Goal: Task Accomplishment & Management: Use online tool/utility

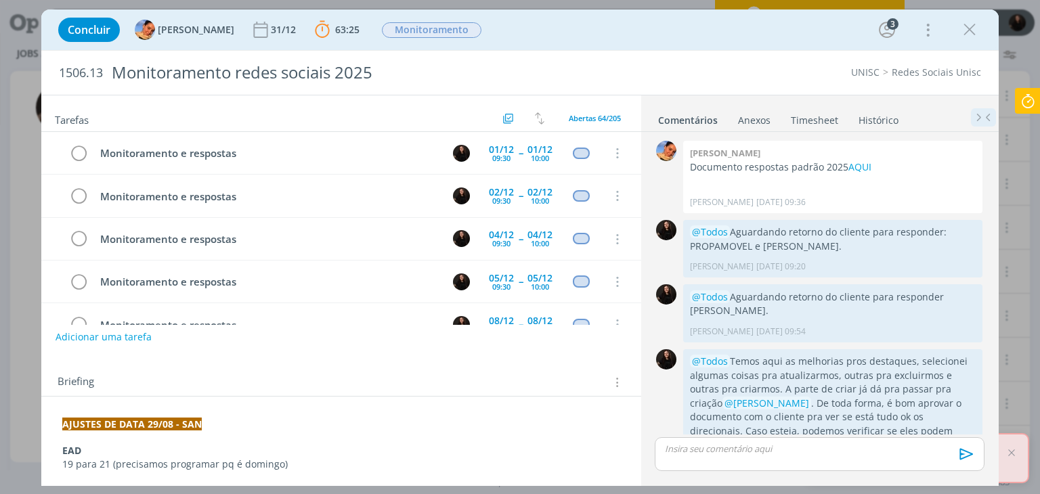
drag, startPoint x: 1027, startPoint y: 99, endPoint x: 971, endPoint y: 117, distance: 58.4
click at [1028, 98] on icon at bounding box center [1027, 101] width 24 height 26
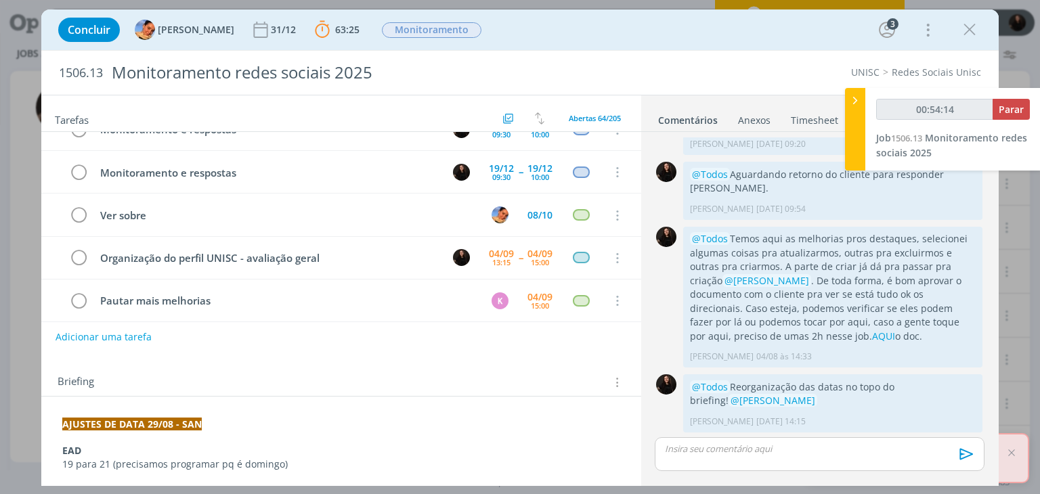
click at [848, 112] on div at bounding box center [855, 129] width 20 height 83
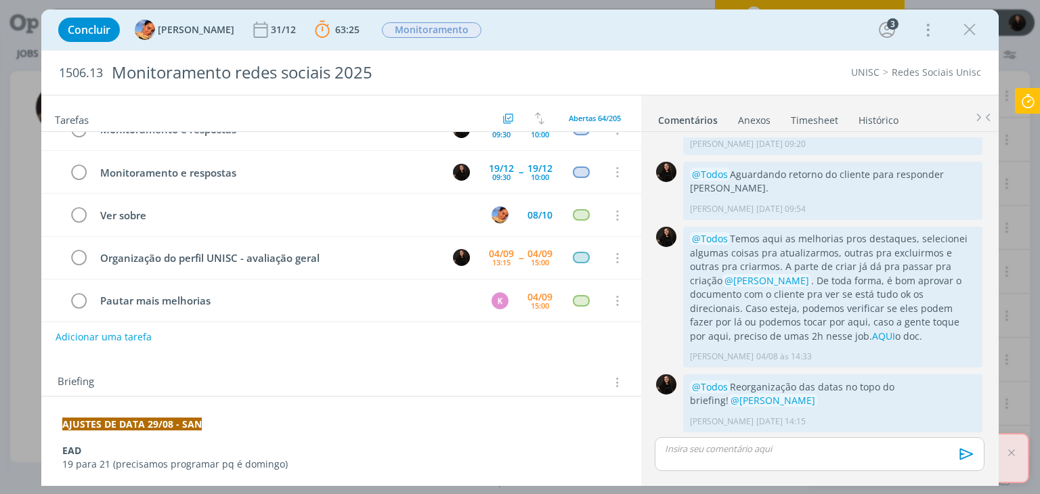
click at [1028, 97] on icon at bounding box center [1027, 101] width 24 height 26
click at [1019, 102] on icon at bounding box center [1027, 101] width 24 height 26
click at [1029, 101] on div at bounding box center [1028, 101] width 26 height 26
click at [1029, 102] on icon at bounding box center [1027, 101] width 24 height 26
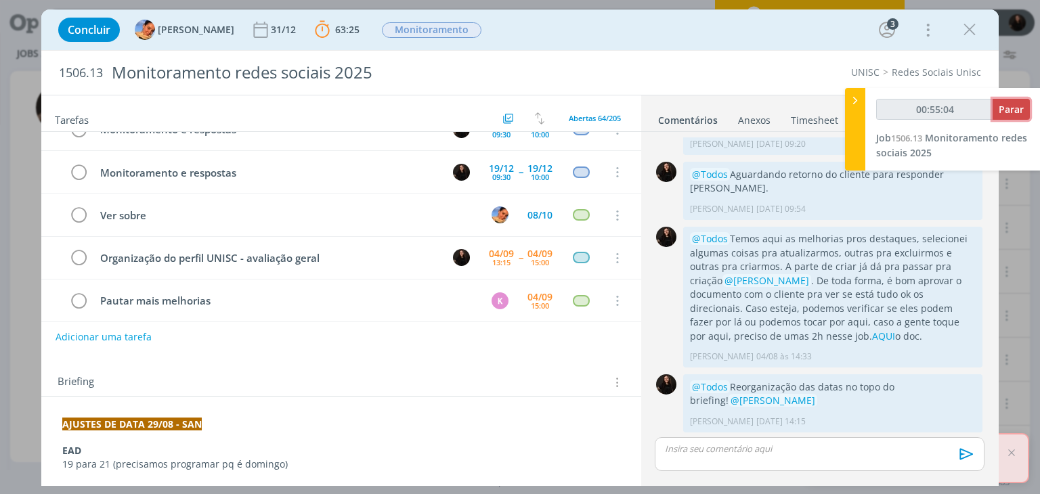
click at [1024, 110] on span "Parar" at bounding box center [1010, 109] width 25 height 13
click at [1000, 105] on span "Parar" at bounding box center [1010, 109] width 25 height 13
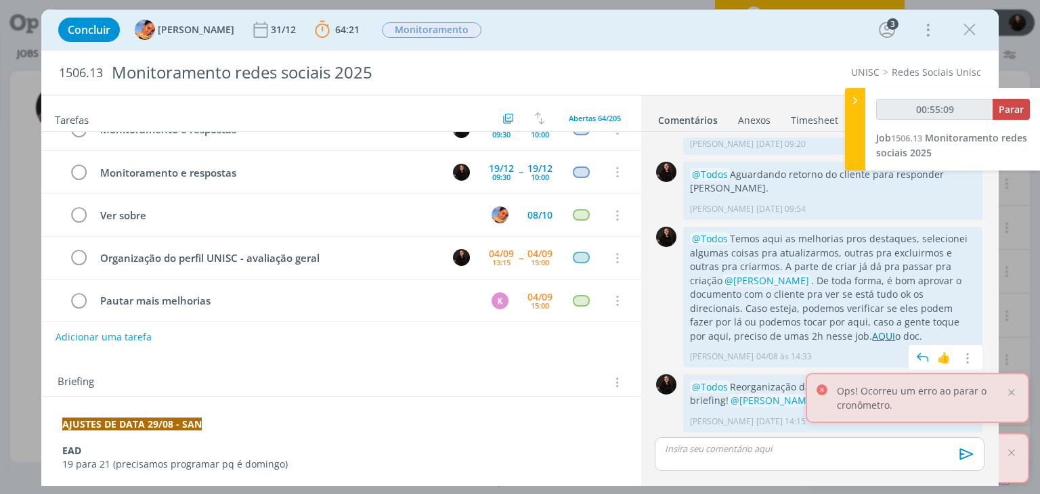
click at [872, 336] on link "AQUI" at bounding box center [883, 336] width 23 height 13
type input "00:56:00"
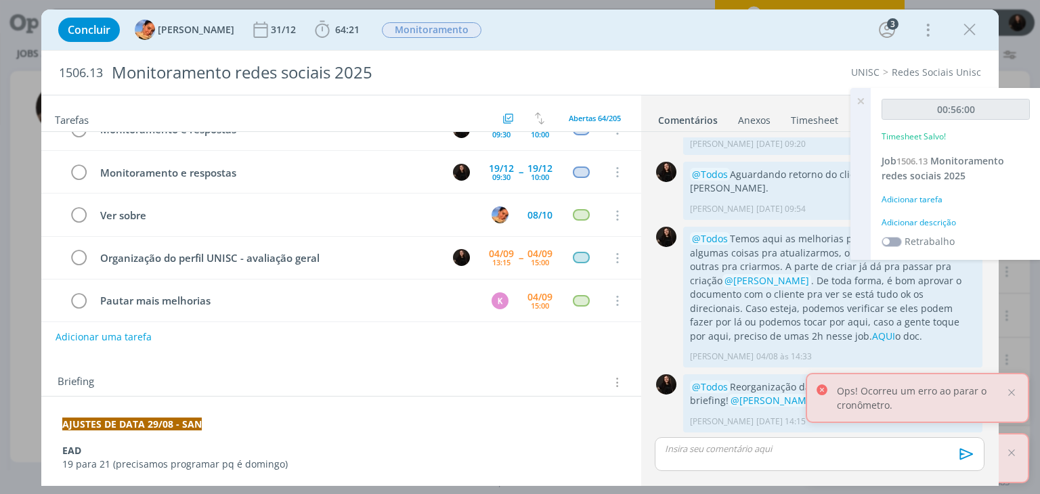
click at [921, 220] on div "Adicionar descrição" at bounding box center [955, 223] width 148 height 12
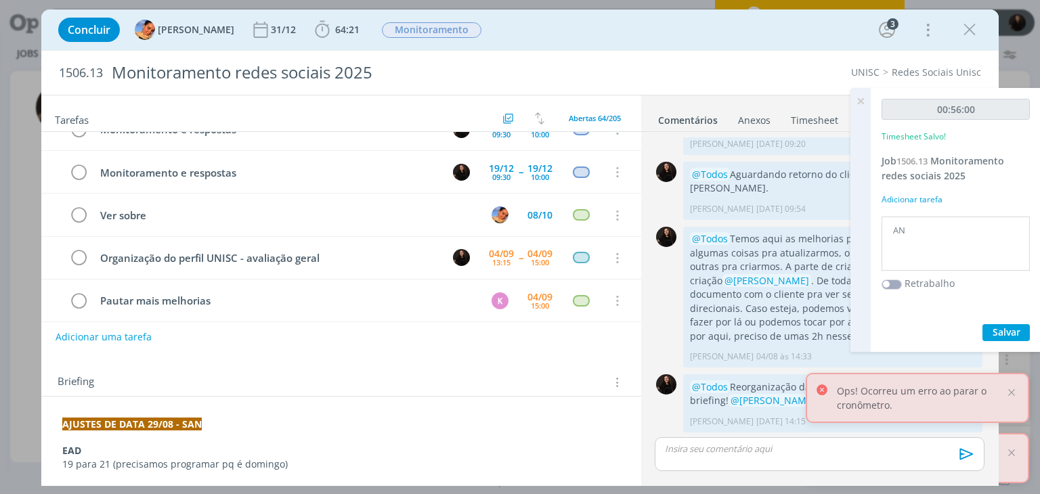
type textarea "A"
type textarea "analise perifl"
click at [1005, 334] on span "Salvar" at bounding box center [1006, 332] width 28 height 13
click at [859, 101] on icon at bounding box center [860, 101] width 24 height 26
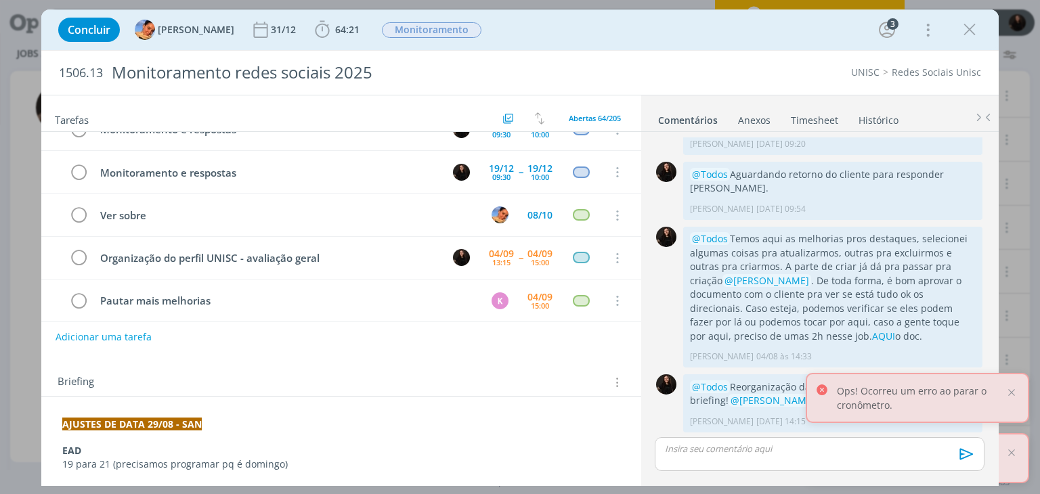
click at [1009, 393] on div at bounding box center [1011, 393] width 12 height 12
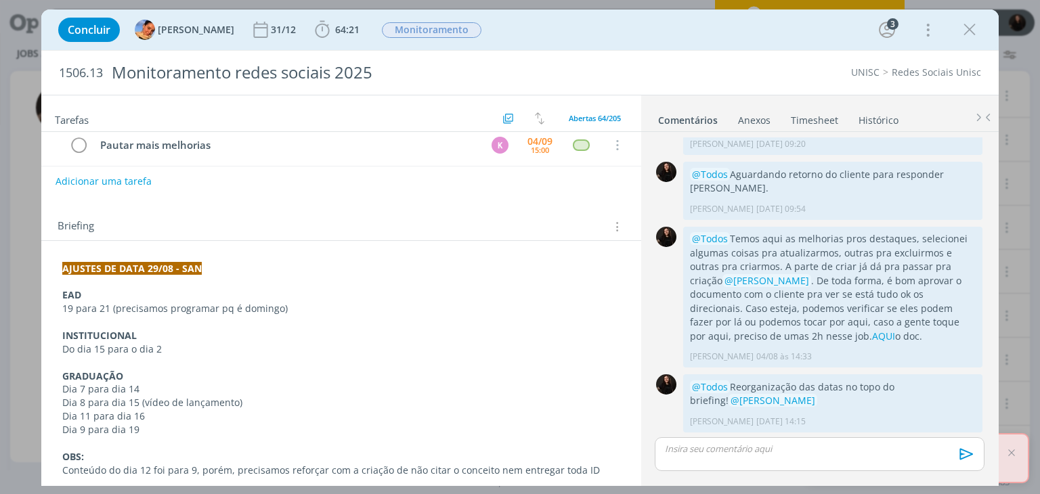
scroll to position [203, 0]
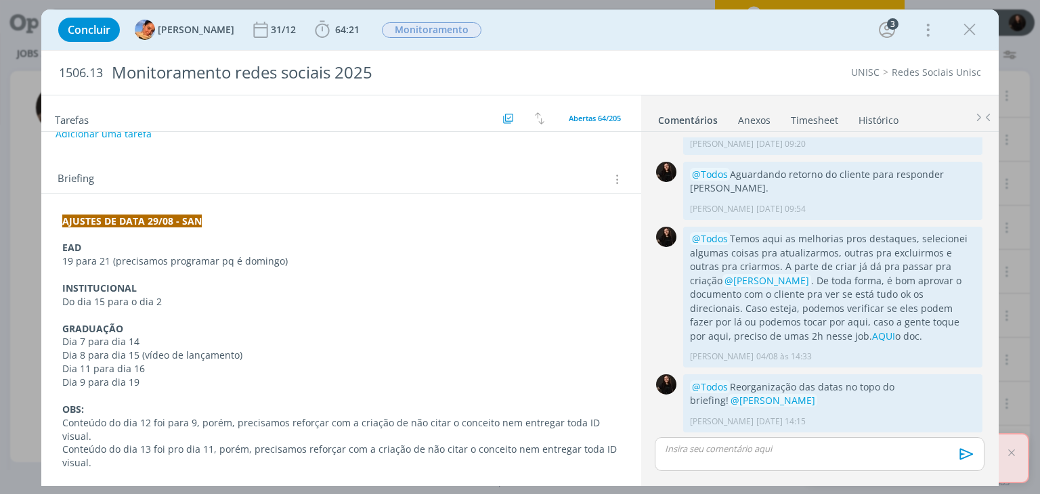
click at [781, 448] on p "dialog" at bounding box center [818, 449] width 307 height 12
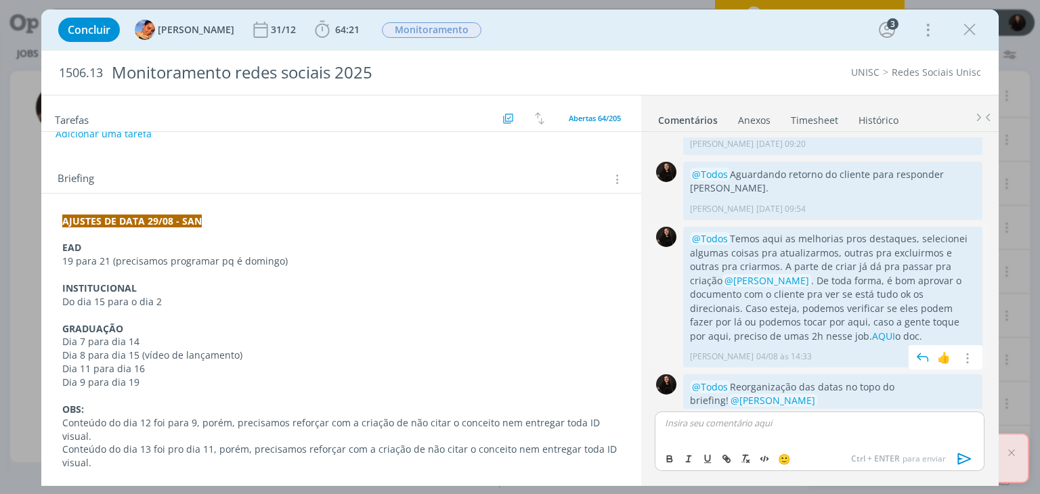
scroll to position [148, 0]
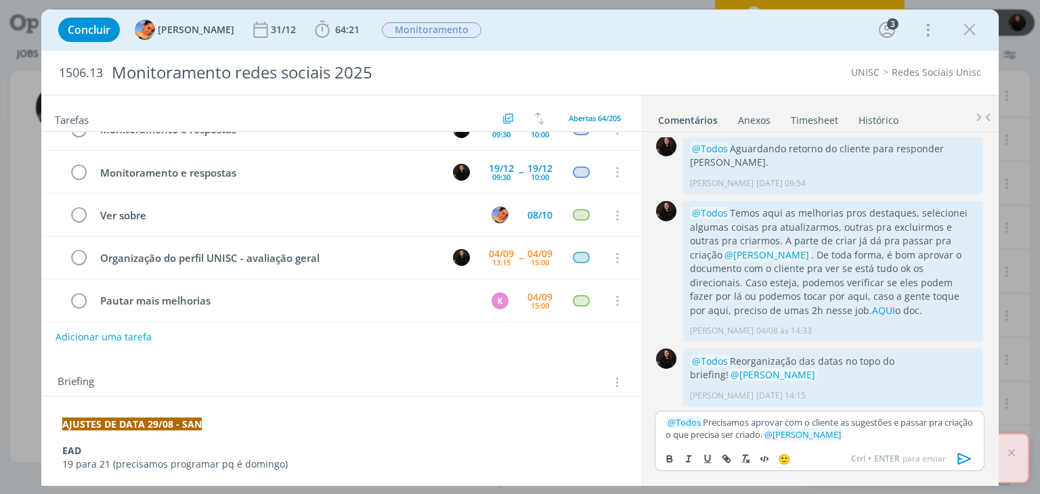
click at [967, 459] on icon "dialog" at bounding box center [964, 459] width 20 height 20
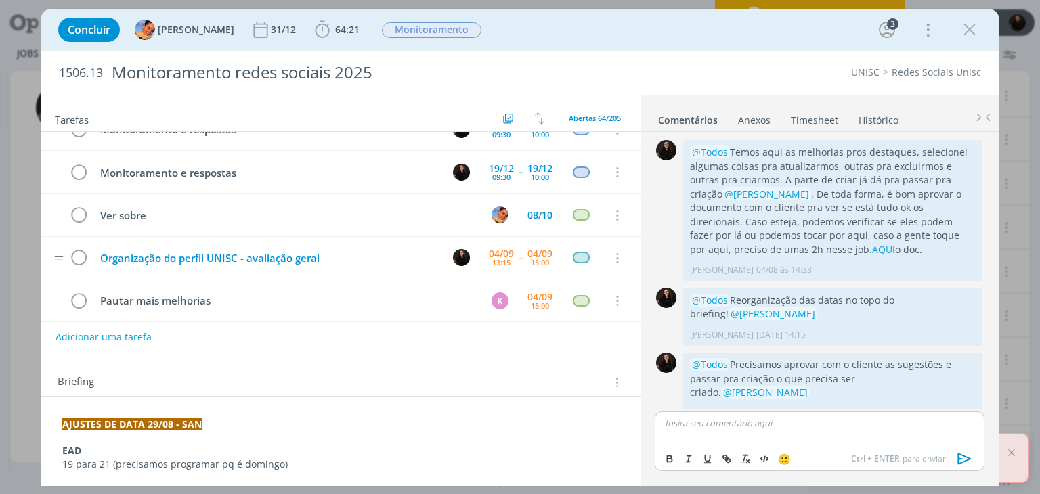
scroll to position [213, 0]
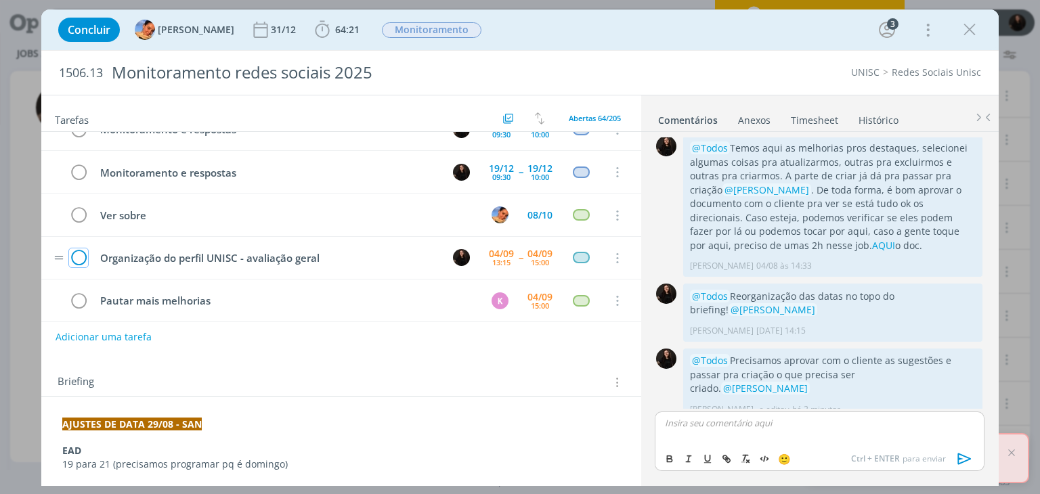
click at [76, 248] on icon "dialog" at bounding box center [78, 258] width 19 height 20
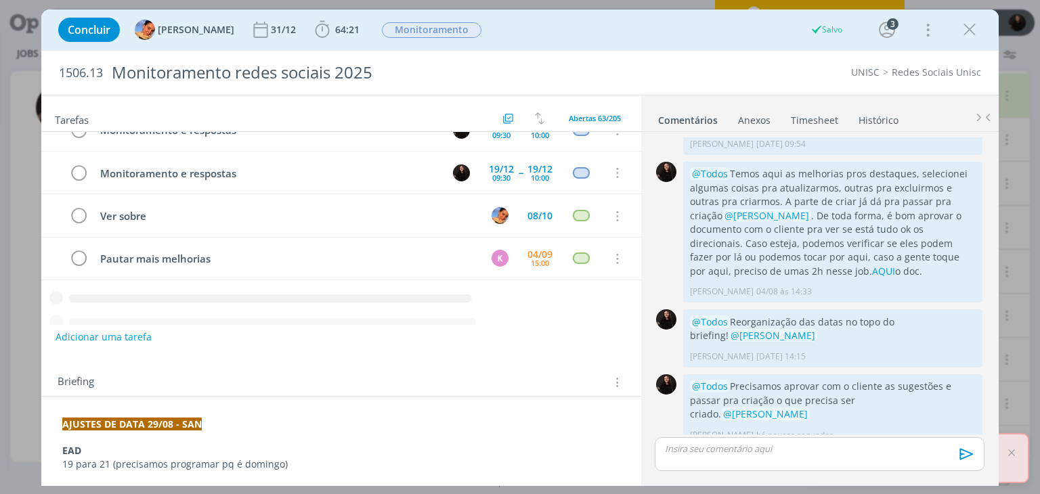
scroll to position [452, 0]
click at [965, 34] on icon "dialog" at bounding box center [969, 30] width 20 height 20
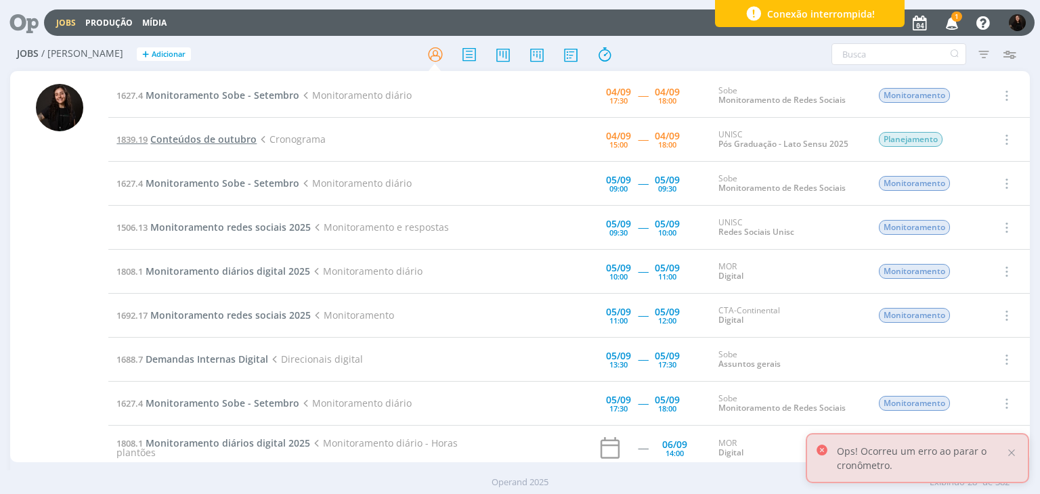
click at [223, 141] on span "Conteúdos de outubro" at bounding box center [203, 139] width 106 height 13
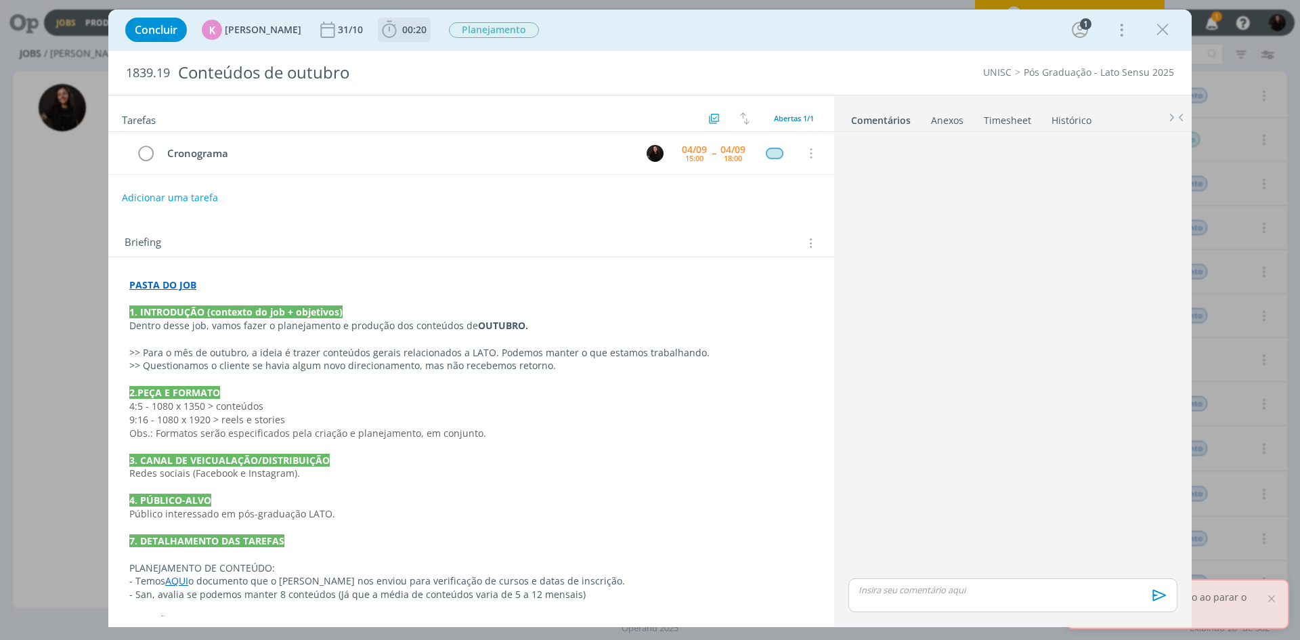
click at [379, 30] on icon "dialog" at bounding box center [389, 30] width 20 height 20
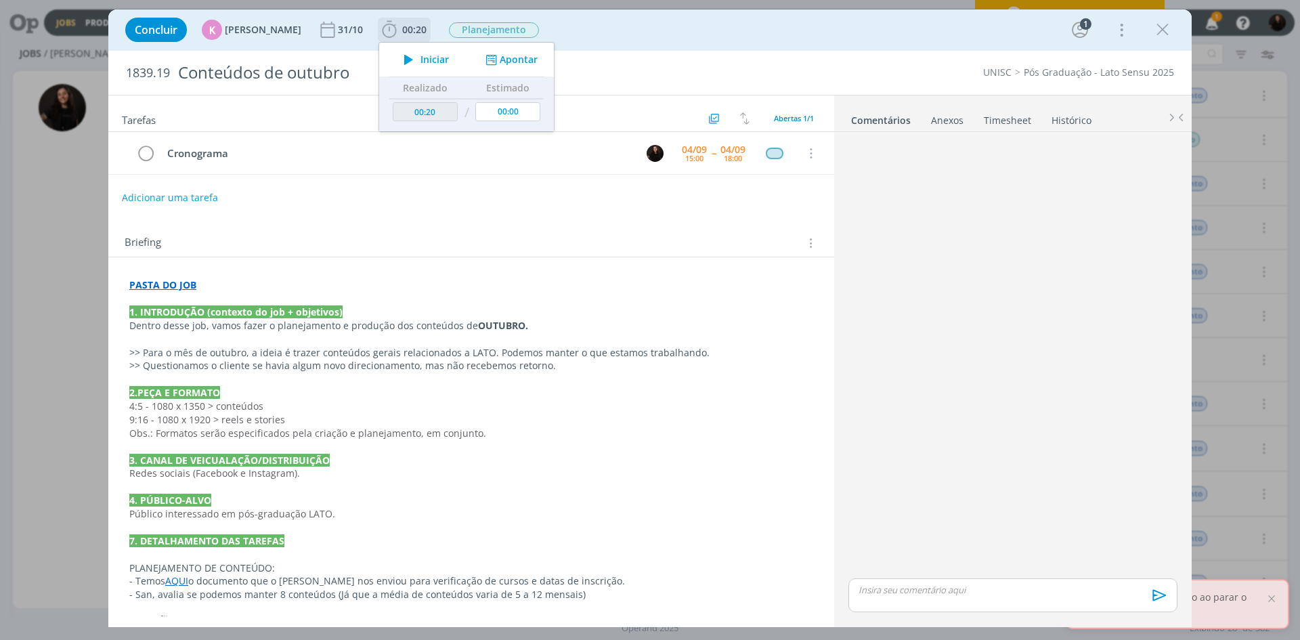
click at [397, 65] on icon "dialog" at bounding box center [409, 60] width 24 height 18
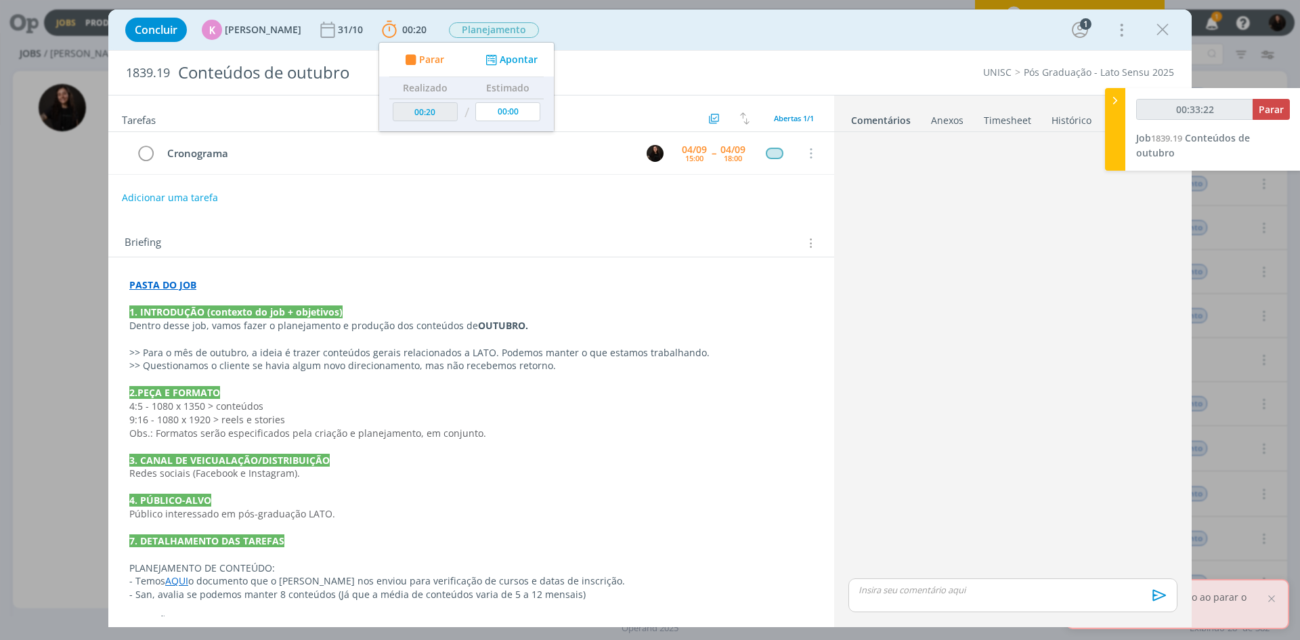
click at [719, 14] on div "Concluir K [PERSON_NAME] [DATE] 00:20 Parar Apontar Data * [DATE] Horas * 00:00…" at bounding box center [649, 30] width 1063 height 32
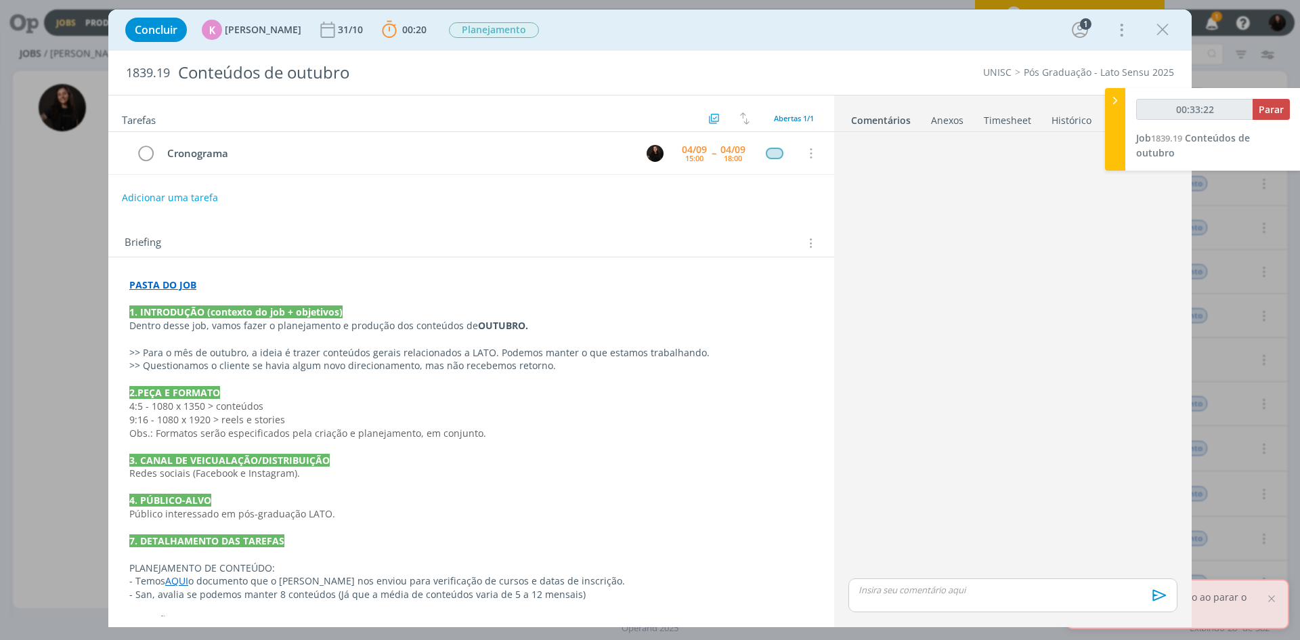
type input "00:33:23"
